Goal: Obtain resource: Download file/media

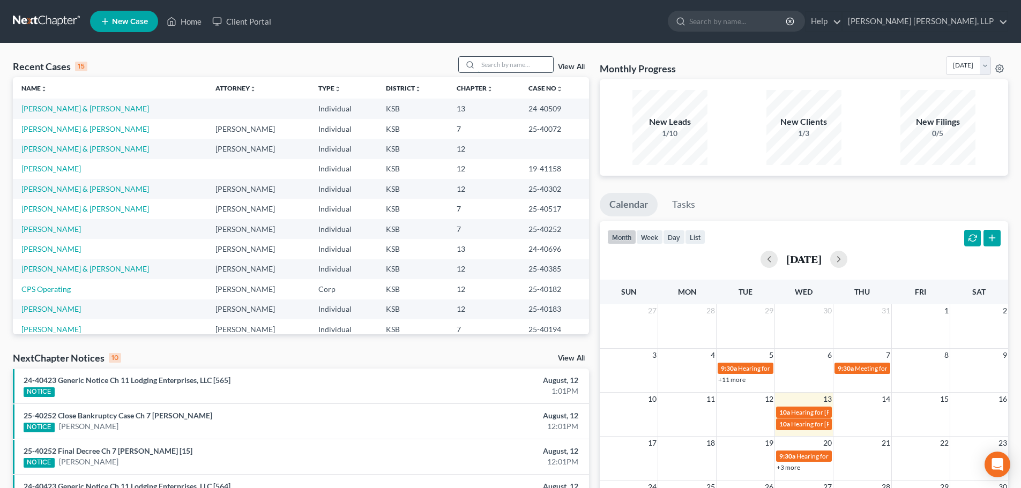
click at [500, 61] on input "search" at bounding box center [515, 65] width 75 height 16
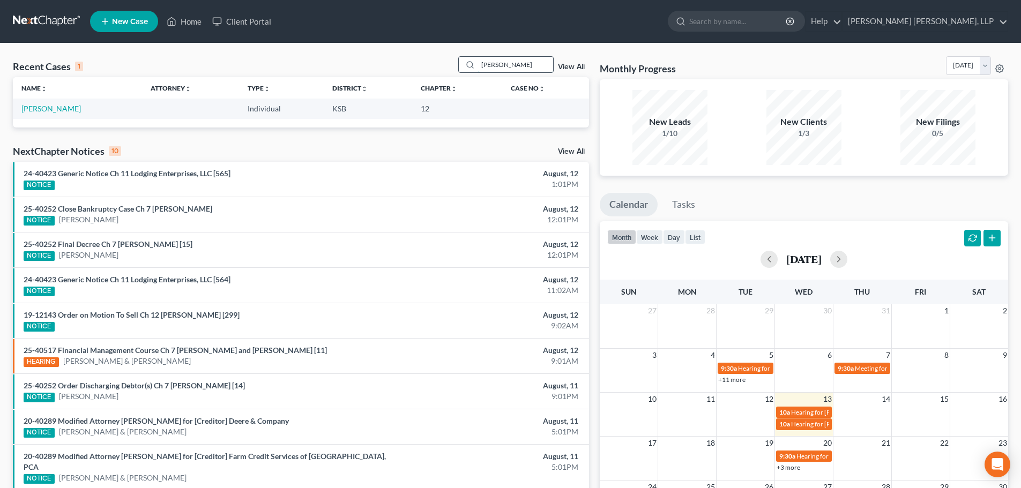
drag, startPoint x: 508, startPoint y: 65, endPoint x: 474, endPoint y: 65, distance: 33.8
click at [474, 65] on div "[PERSON_NAME]" at bounding box center [505, 64] width 95 height 17
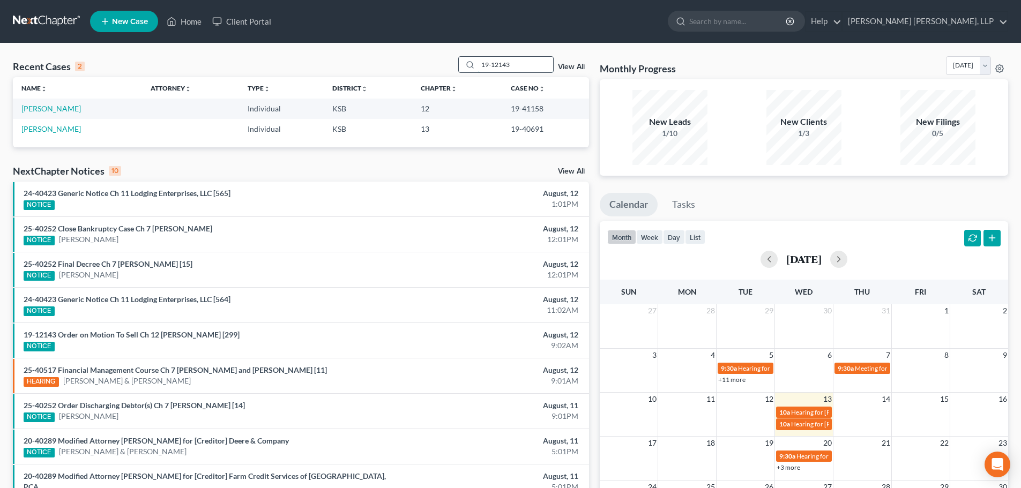
type input "19-12143"
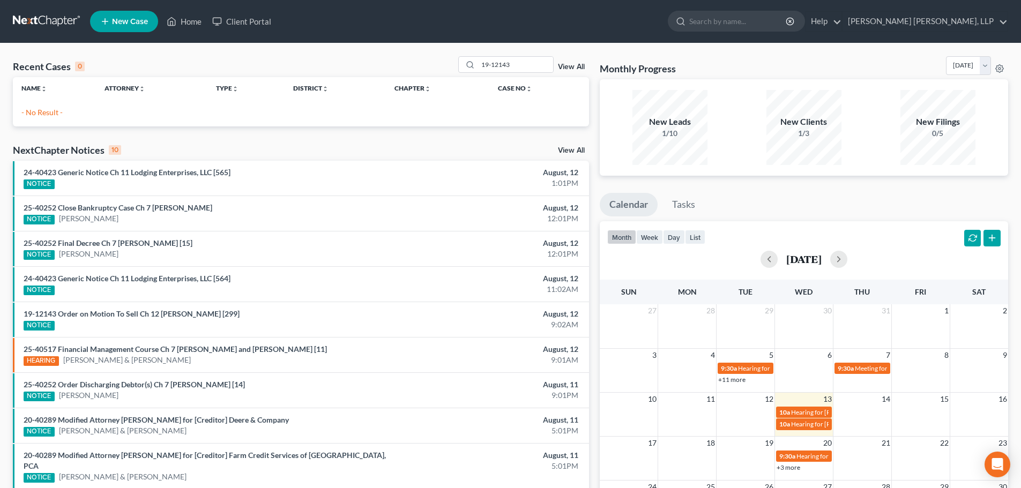
click at [577, 146] on div "NextChapter Notices 10 View All" at bounding box center [301, 152] width 576 height 17
click at [577, 148] on link "View All" at bounding box center [571, 151] width 27 height 8
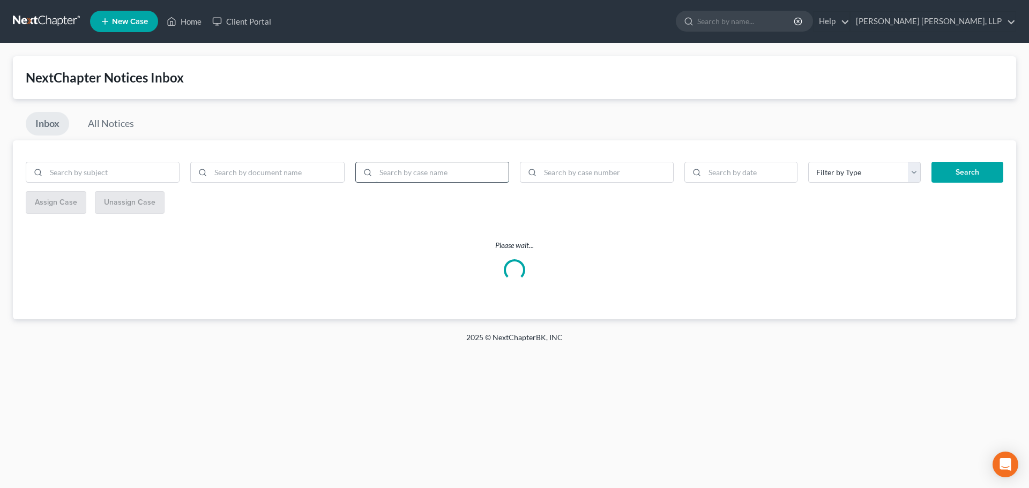
click at [391, 177] on input "search" at bounding box center [442, 172] width 133 height 20
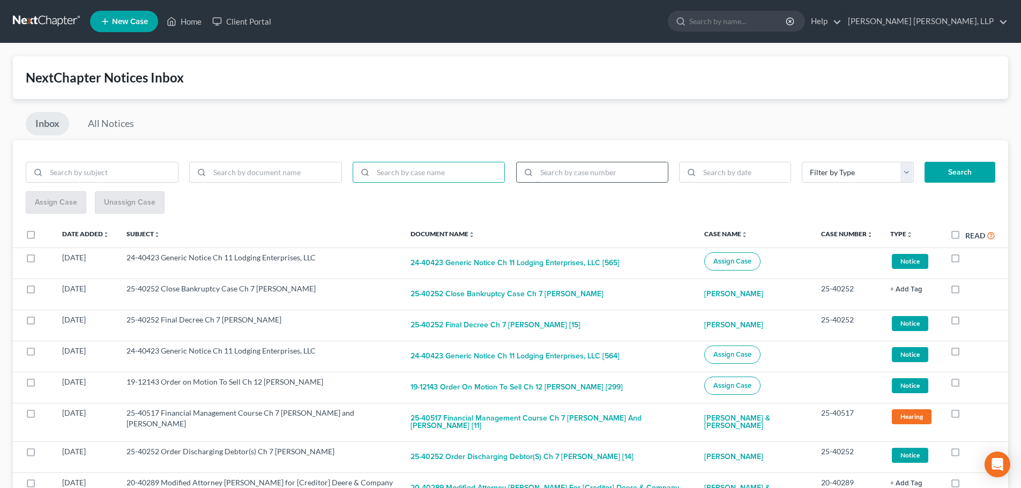
click at [572, 170] on input "search" at bounding box center [603, 172] width 132 height 20
type input "19-12143"
click at [925, 162] on button "Search" at bounding box center [960, 172] width 71 height 21
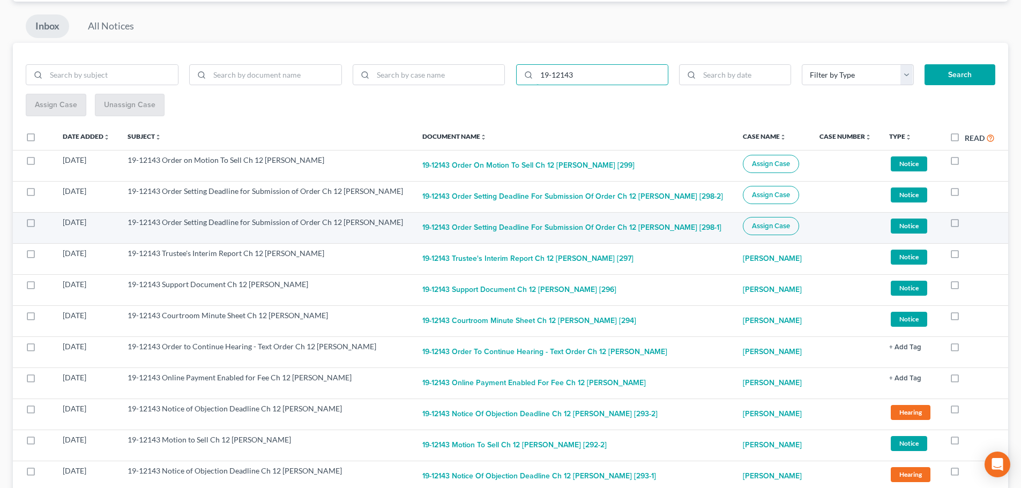
scroll to position [107, 0]
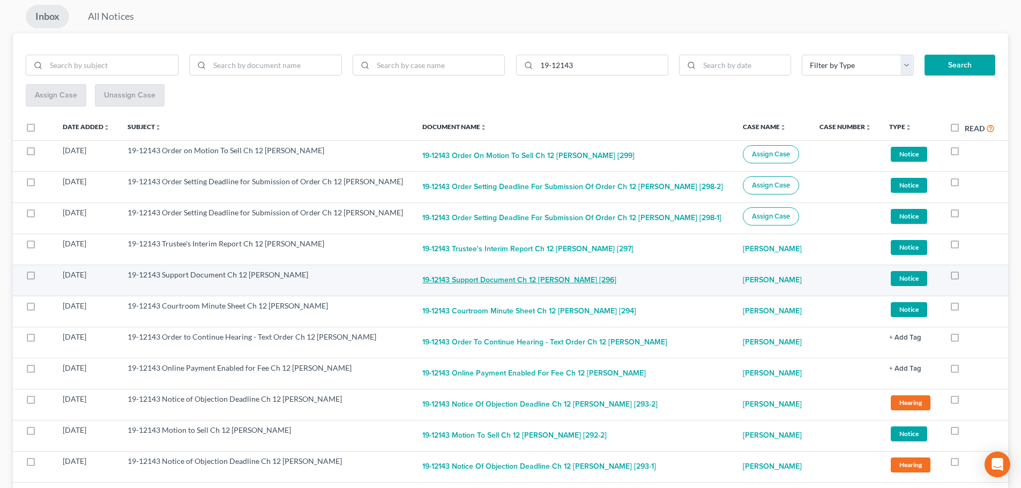
click at [516, 291] on button "19-12143 Support Document Ch 12 [PERSON_NAME] [296]" at bounding box center [519, 280] width 194 height 21
checkbox input "true"
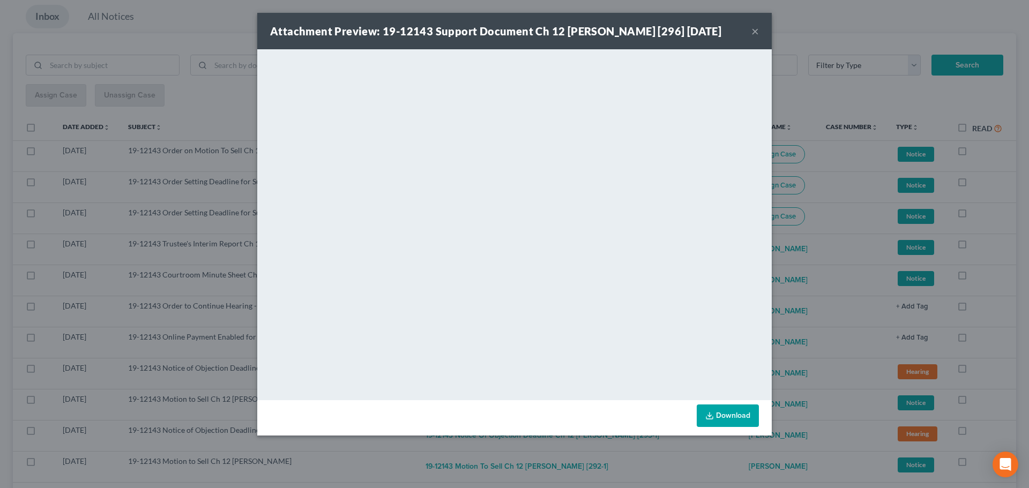
click at [758, 34] on button "×" at bounding box center [756, 31] width 8 height 13
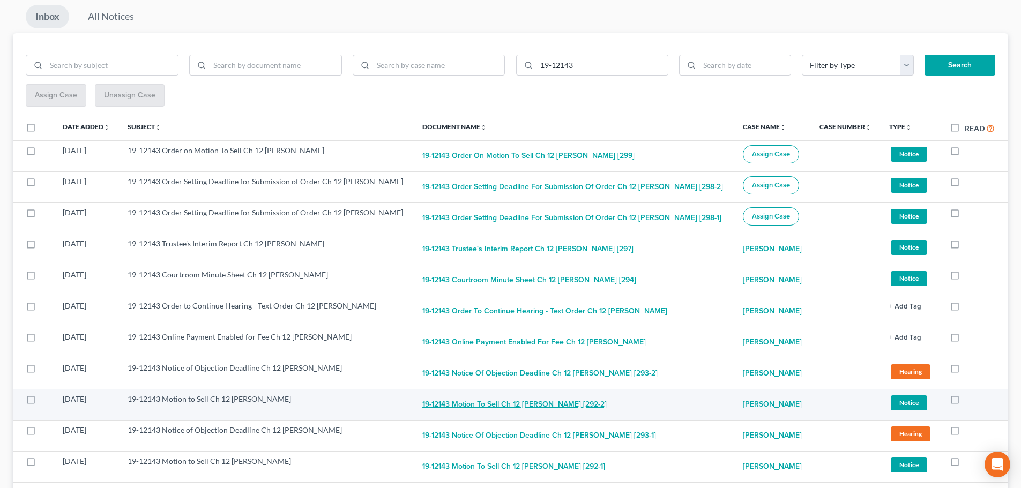
scroll to position [161, 0]
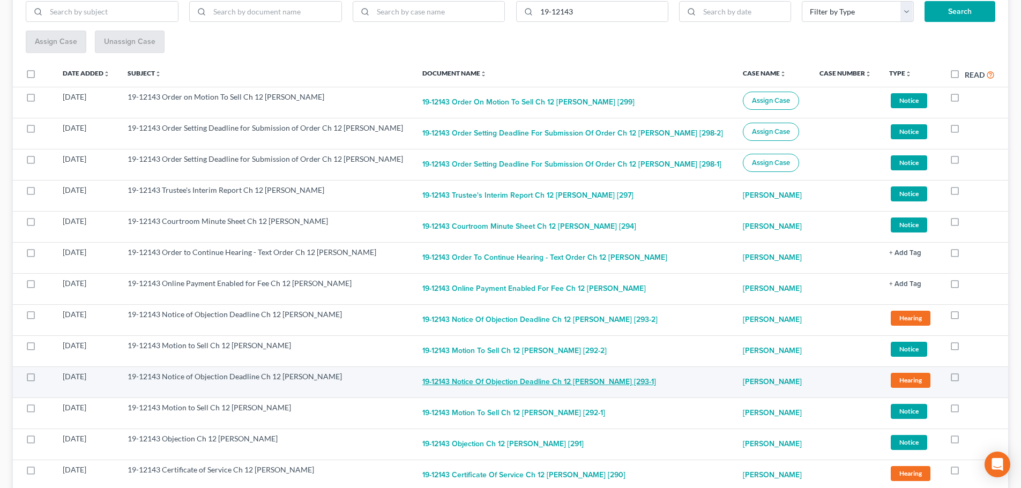
click at [475, 393] on button "19-12143 Notice of Objection Deadline Ch 12 [PERSON_NAME] [293-1]" at bounding box center [539, 381] width 234 height 21
checkbox input "true"
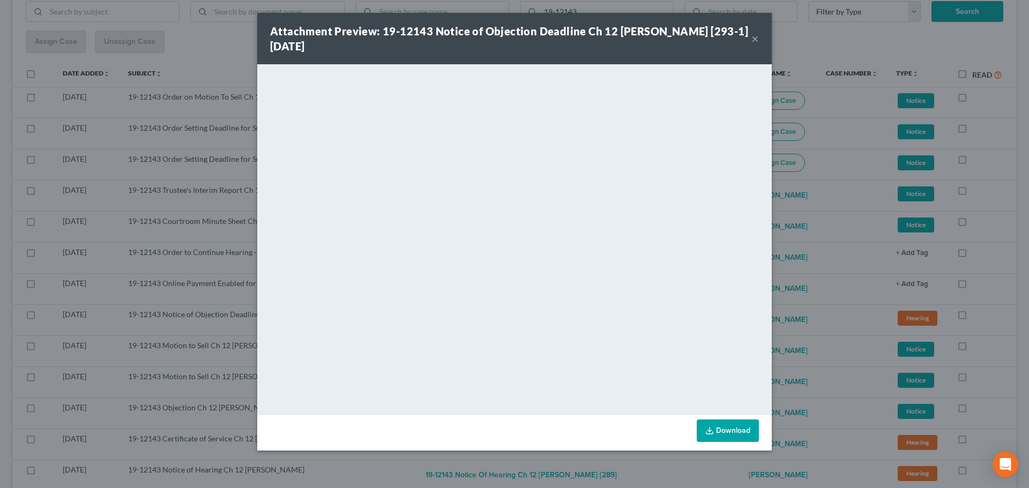
click at [754, 34] on button "×" at bounding box center [756, 38] width 8 height 13
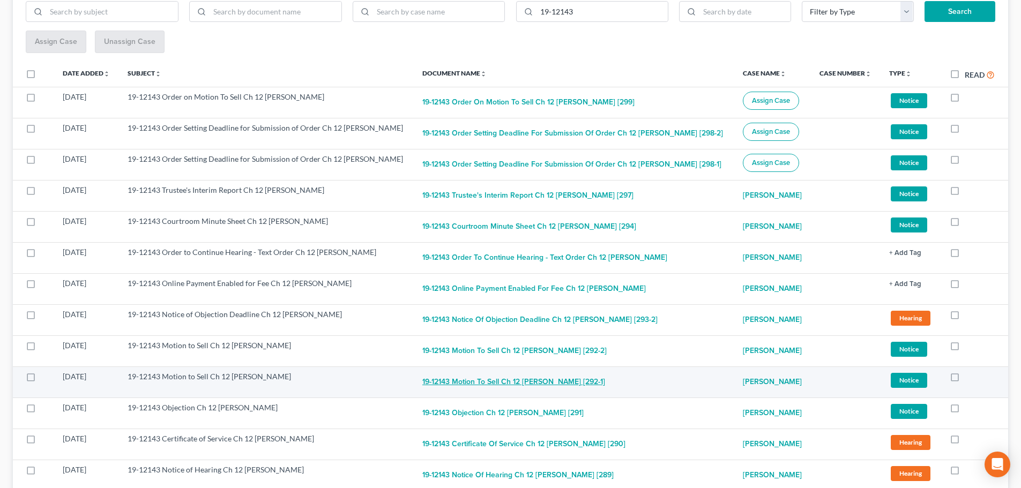
click at [494, 393] on button "19-12143 Motion to Sell Ch 12 [PERSON_NAME] [292-1]" at bounding box center [513, 381] width 183 height 21
checkbox input "true"
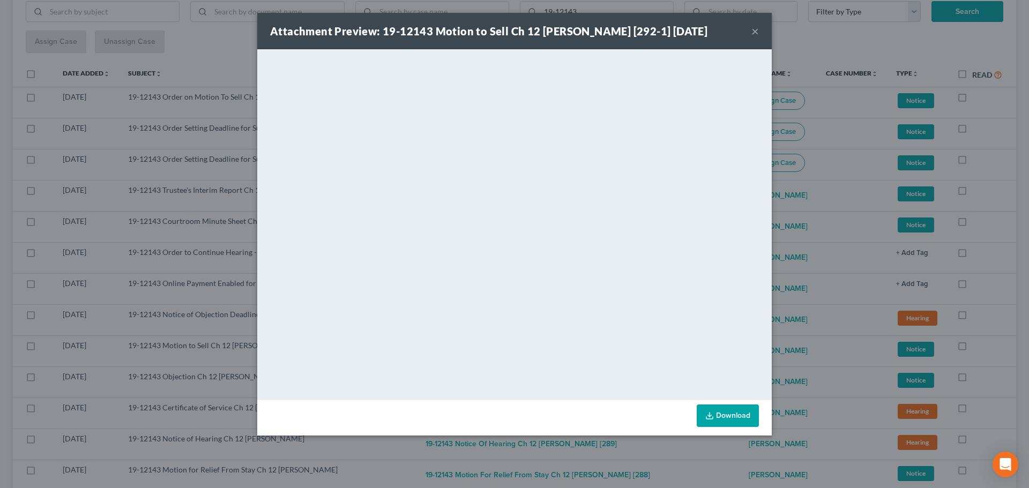
click at [757, 37] on button "×" at bounding box center [756, 31] width 8 height 13
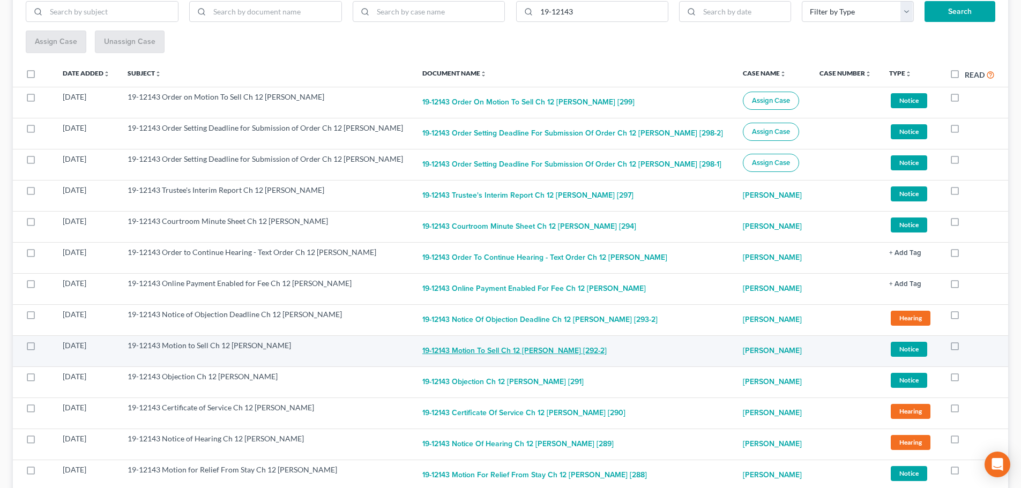
click at [551, 362] on button "19-12143 Motion to Sell Ch 12 [PERSON_NAME] [292-2]" at bounding box center [514, 350] width 184 height 21
checkbox input "true"
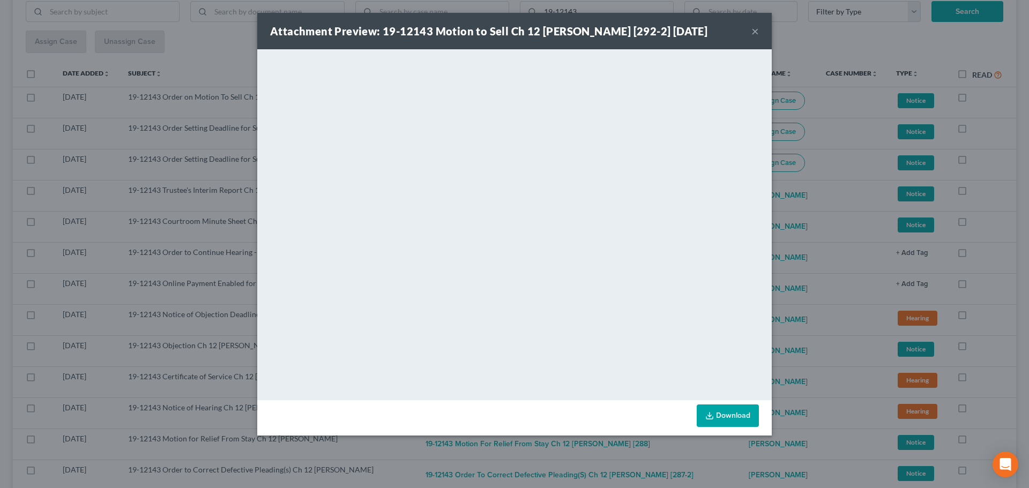
click at [723, 427] on link "Download" at bounding box center [728, 416] width 62 height 23
click at [754, 38] on button "×" at bounding box center [756, 31] width 8 height 13
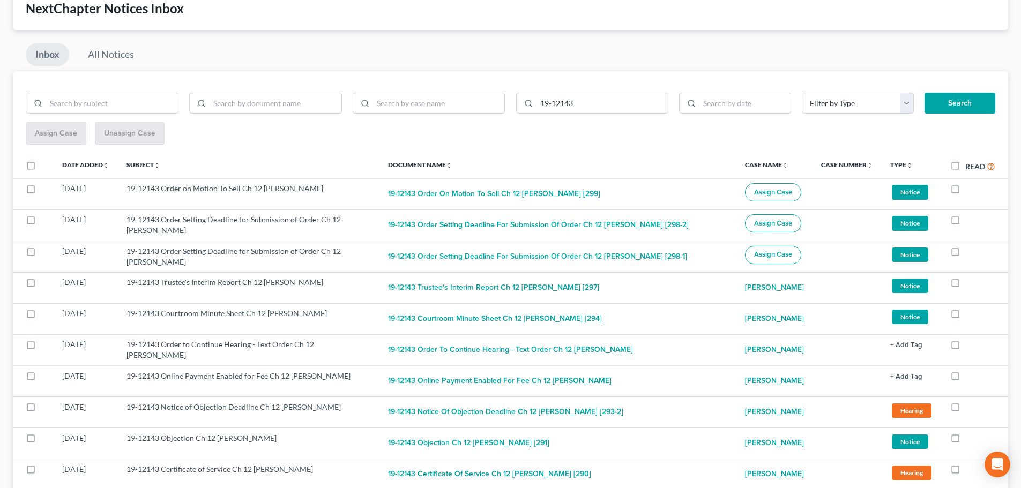
scroll to position [0, 0]
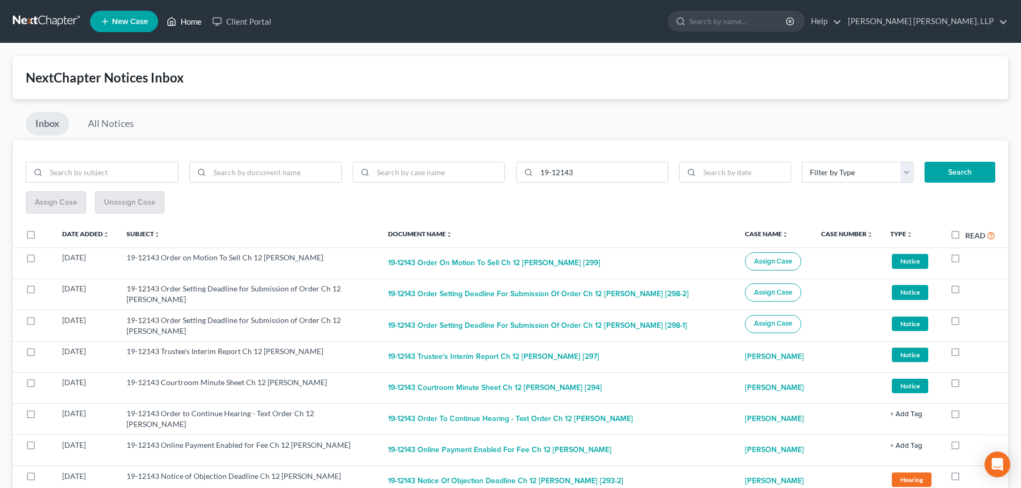
click at [181, 23] on link "Home" at bounding box center [184, 21] width 46 height 19
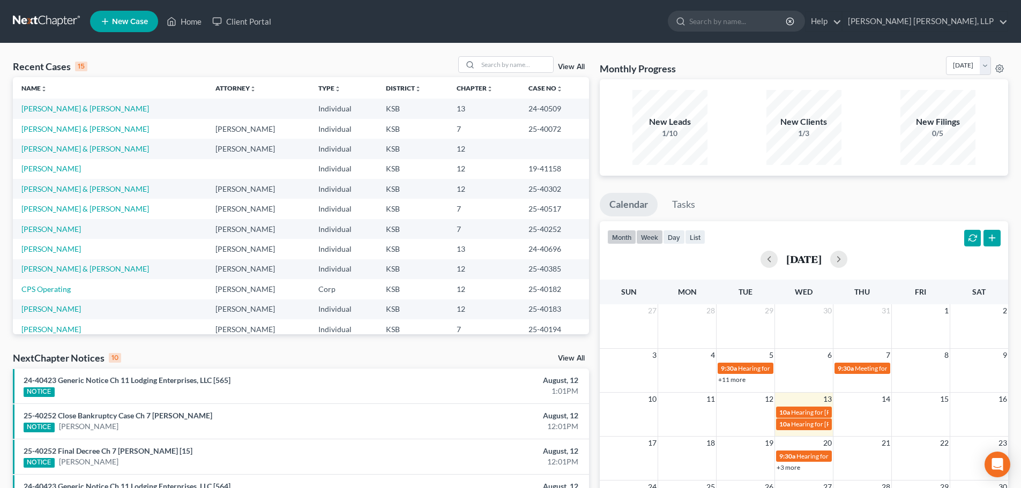
click at [658, 237] on button "week" at bounding box center [649, 237] width 27 height 14
